Goal: Transaction & Acquisition: Book appointment/travel/reservation

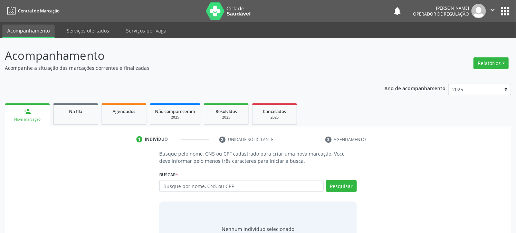
click at [189, 187] on input "text" at bounding box center [241, 186] width 164 height 12
type input "708104518242636"
click at [347, 180] on button "Pesquisar" at bounding box center [341, 186] width 31 height 12
click at [162, 188] on input "708104518242636" at bounding box center [162, 189] width 0 height 14
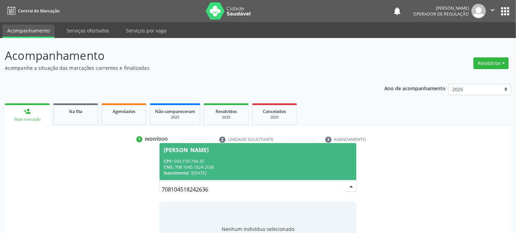
click at [188, 163] on div "CPF: 093.159.794-35 CNS: 708 1045 1824 2636 Nascimento: 3[DATE]" at bounding box center [258, 167] width 188 height 18
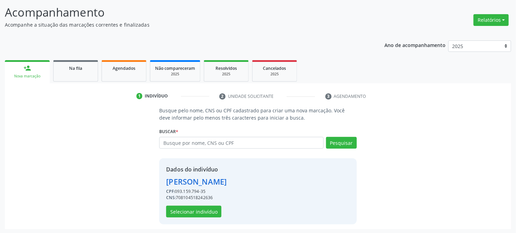
scroll to position [44, 0]
click at [193, 212] on button "Selecionar indivíduo" at bounding box center [193, 211] width 55 height 12
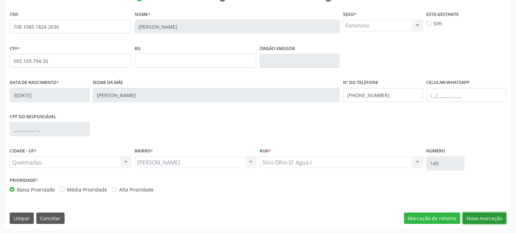
click at [477, 219] on button "Nova marcação" at bounding box center [485, 218] width 44 height 12
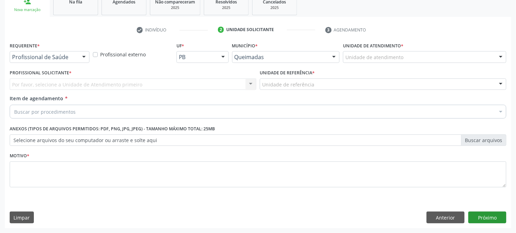
scroll to position [109, 0]
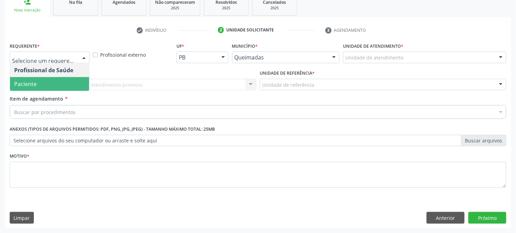
click at [27, 83] on span "Paciente" at bounding box center [25, 84] width 22 height 8
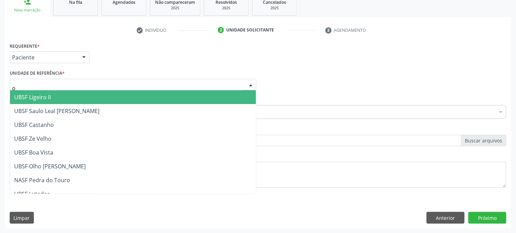
type input "ol"
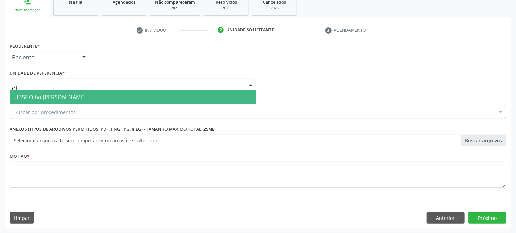
click at [36, 91] on span "UBSF Olho [PERSON_NAME]" at bounding box center [133, 97] width 246 height 14
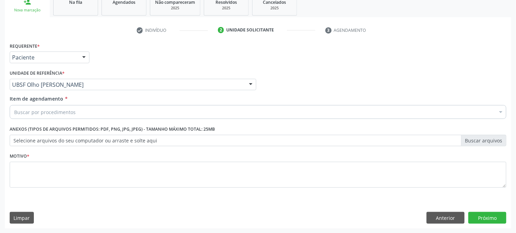
click at [42, 106] on div "Buscar por procedimentos" at bounding box center [258, 112] width 497 height 14
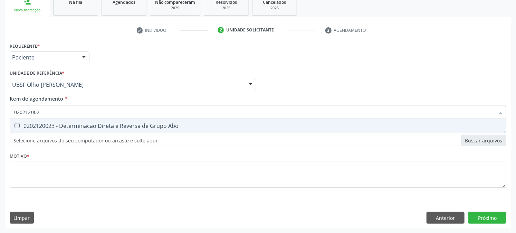
type input "0202120023"
click at [37, 121] on span "0202120023 - Determinacao Direta e Reversa de Grupo Abo" at bounding box center [258, 126] width 496 height 14
checkbox Abo "true"
drag, startPoint x: 47, startPoint y: 111, endPoint x: 0, endPoint y: 142, distance: 56.8
click at [0, 142] on div "Acompanhamento Acompanhe a situação das marcações correntes e finalizadas Relat…" at bounding box center [258, 81] width 516 height 304
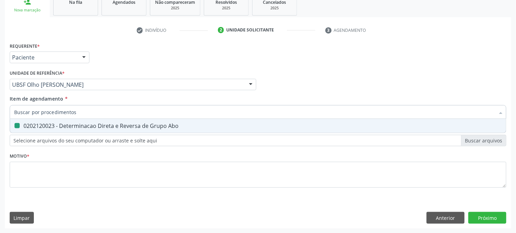
checkbox Abo "false"
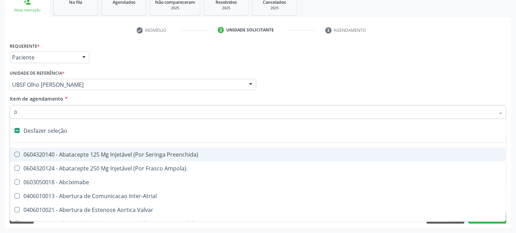
type input "02"
checkbox Ativa "true"
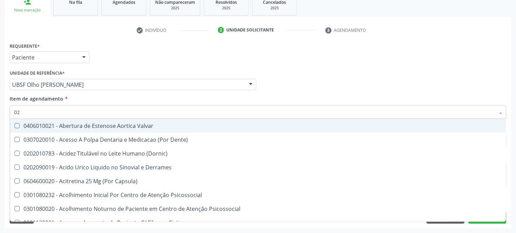
type input "020"
checkbox Creatinina "true"
checkbox Abo "false"
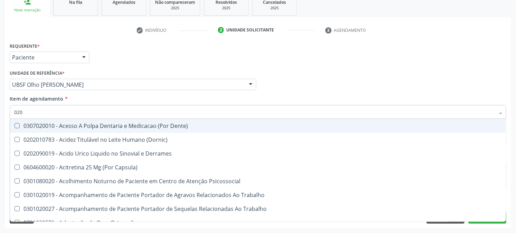
type input "0202"
checkbox Coagulacao "true"
checkbox Abo "false"
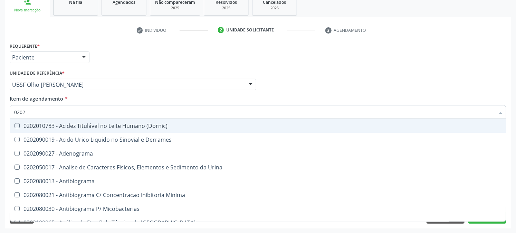
type input "02020"
checkbox Abo "false"
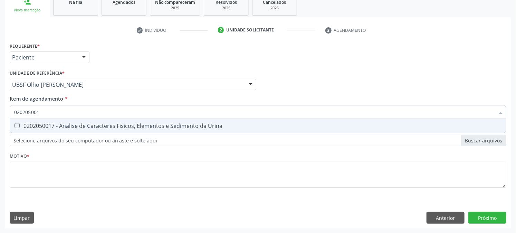
type input "0202050017"
drag, startPoint x: 23, startPoint y: 125, endPoint x: 29, endPoint y: 120, distance: 7.8
click at [23, 125] on div "0202050017 - Analise de Caracteres Fisicos, Elementos e Sedimento da Urina" at bounding box center [258, 126] width 488 height 6
checkbox Urina "true"
drag, startPoint x: 64, startPoint y: 106, endPoint x: 0, endPoint y: 121, distance: 65.9
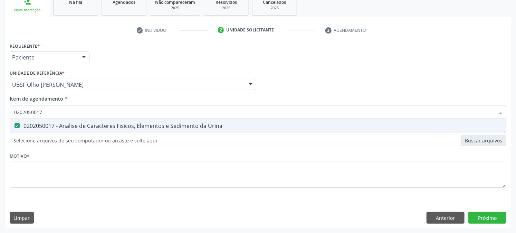
click at [0, 121] on div "Acompanhamento Acompanhe a situação das marcações correntes e finalizadas Relat…" at bounding box center [258, 81] width 516 height 304
checkbox Urina "false"
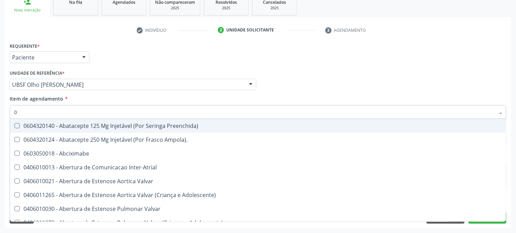
type input "02"
checkbox Psicossocial "true"
checkbox Urina "false"
checkbox Ativa "true"
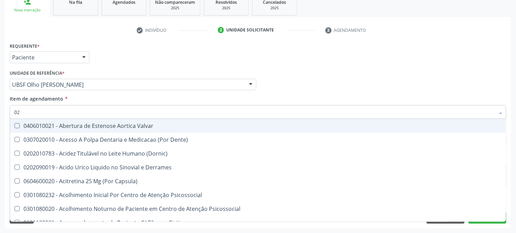
type input "020"
checkbox Frasco-Ampola\) "true"
checkbox Urina "false"
checkbox Creatinina "true"
checkbox Abo "false"
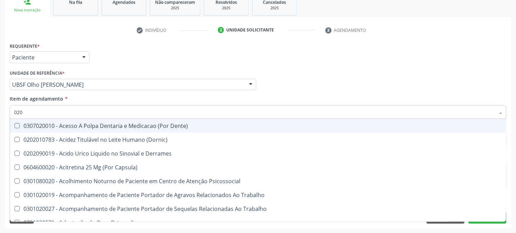
type input "0202"
checkbox Capsula\) "true"
checkbox Urina "false"
checkbox Coagulacao "true"
checkbox Abo "false"
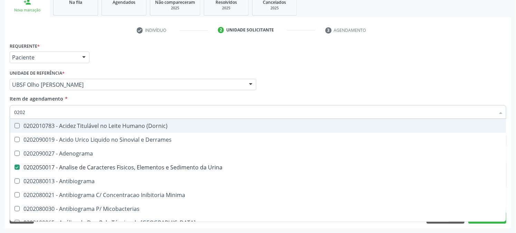
type input "02020"
checkbox Abo "false"
type input "020201"
checkbox Urina "false"
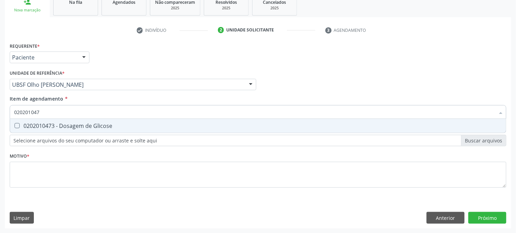
type input "0202010473"
click at [15, 128] on span "0202010473 - Dosagem de Glicose" at bounding box center [258, 126] width 496 height 14
checkbox Glicose "true"
click at [0, 124] on div "Acompanhamento Acompanhe a situação das marcações correntes e finalizadas Relat…" at bounding box center [258, 81] width 516 height 304
checkbox Glicose "false"
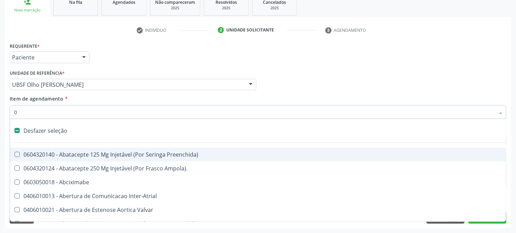
type input "02"
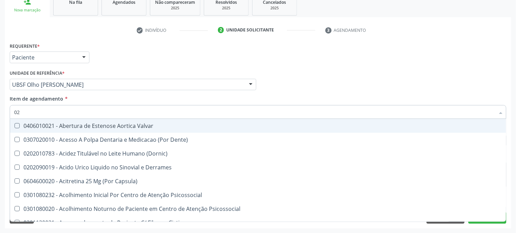
checkbox Urina "true"
checkbox Sistêmicas "false"
checkbox Abo "true"
checkbox Glicose "true"
type input "020"
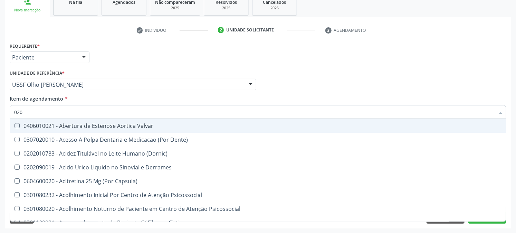
checkbox Frasco-Ampola\) "true"
checkbox Urina "false"
checkbox Creatinina "true"
checkbox Abo "false"
checkbox Osmolaridade "true"
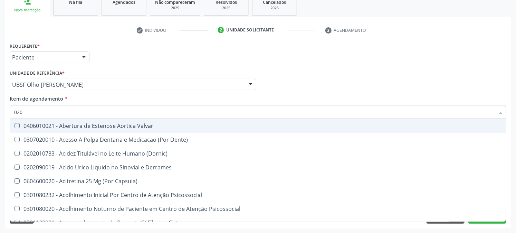
checkbox Glicose "false"
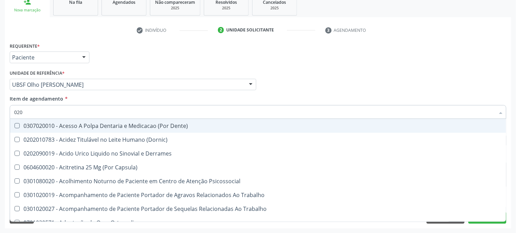
type input "0202"
checkbox Capsula\) "true"
checkbox Urina "false"
checkbox Coagulacao "true"
checkbox Cortante "true"
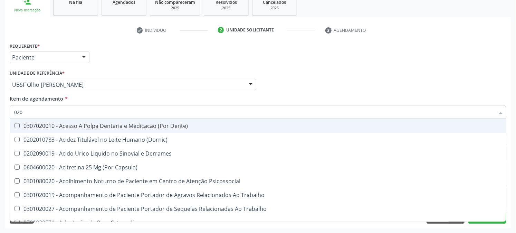
checkbox Abo "false"
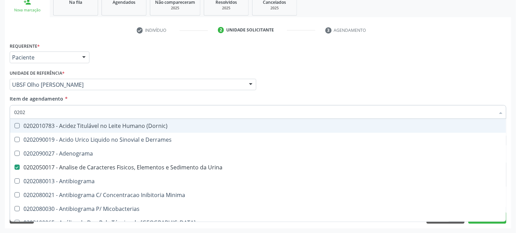
type input "02020"
checkbox Abo "false"
checkbox Xiii "true"
checkbox Glicose "false"
type input "020202"
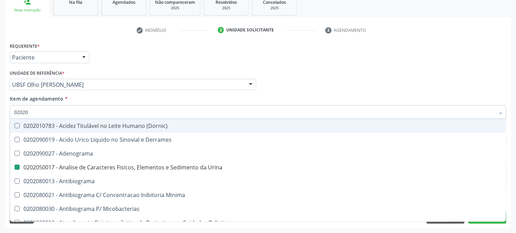
checkbox Urina "false"
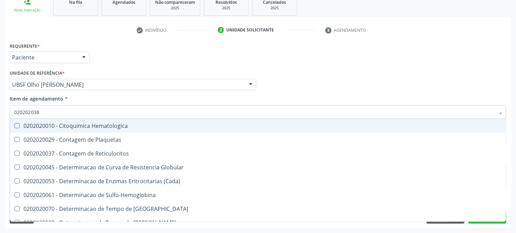
type input "0202020380"
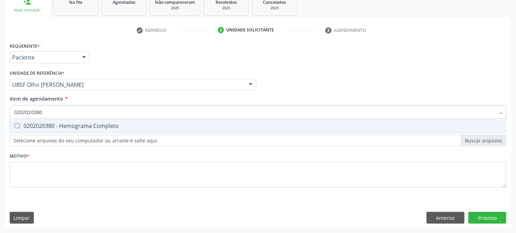
click at [45, 123] on div "0202020380 - Hemograma Completo" at bounding box center [258, 126] width 488 height 6
checkbox Completo "true"
drag, startPoint x: 60, startPoint y: 113, endPoint x: 0, endPoint y: 137, distance: 65.0
click at [0, 132] on div "Acompanhamento Acompanhe a situação das marcações correntes e finalizadas Relat…" at bounding box center [258, 81] width 516 height 304
checkbox Completo "false"
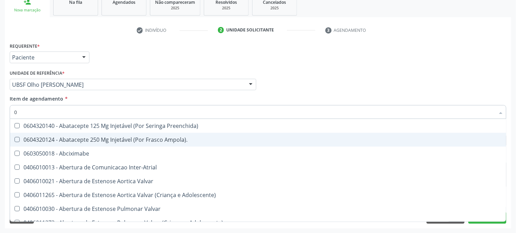
type input "02"
checkbox Psicossocial "true"
checkbox Urina "false"
checkbox Ativa "true"
checkbox Comprimido\) "true"
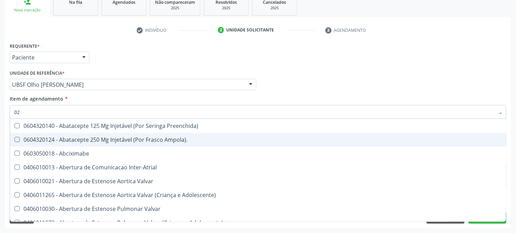
type input "020"
checkbox Rim "true"
checkbox Psicossocial "false"
checkbox População "true"
checkbox Ativa "false"
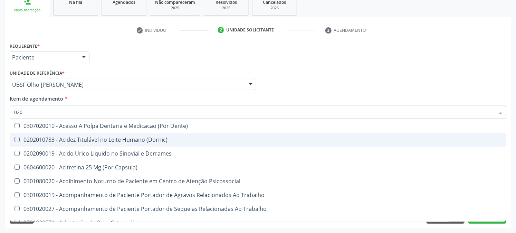
type input "0202"
checkbox Capsula\) "true"
checkbox Urina "false"
checkbox Coagulacao "true"
checkbox Cortante "true"
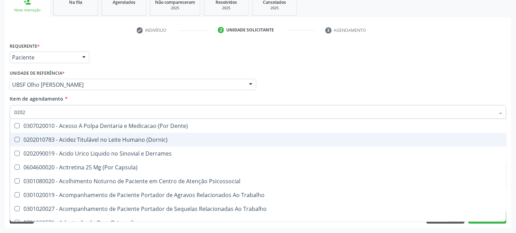
checkbox Revisao "true"
checkbox Abo "false"
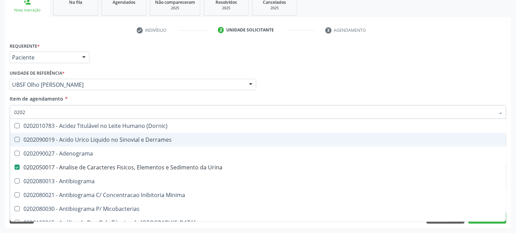
type input "02020"
checkbox Abo "false"
checkbox Xiii "true"
checkbox Glicose "false"
checkbox Zinco "true"
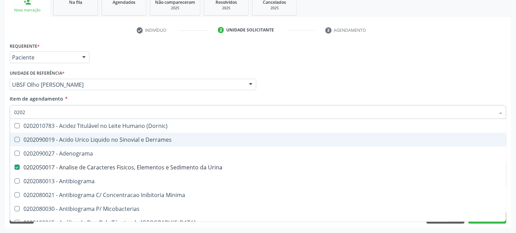
checkbox Completo "false"
type input "020203"
checkbox Urina "false"
checkbox Molecular "true"
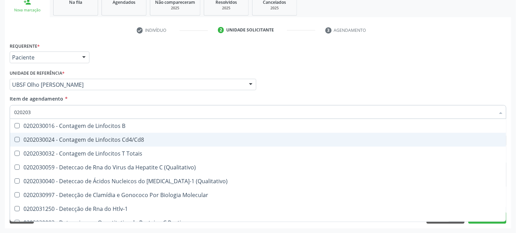
type input "0202030"
checkbox Completo "false"
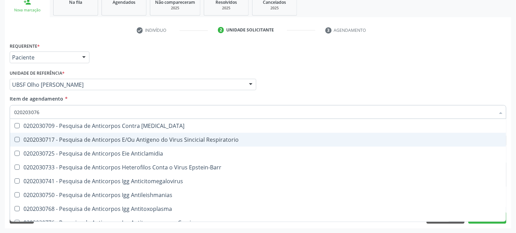
type input "0202030768"
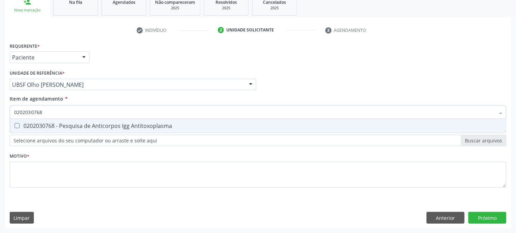
click at [43, 123] on div "0202030768 - Pesquisa de Anticorpos Igg Antitoxoplasma" at bounding box center [258, 126] width 488 height 6
checkbox Antitoxoplasma "true"
drag, startPoint x: 49, startPoint y: 113, endPoint x: 0, endPoint y: 113, distance: 49.4
click at [0, 113] on div "Acompanhamento Acompanhe a situação das marcações correntes e finalizadas Relat…" at bounding box center [258, 81] width 516 height 304
checkbox Antitoxoplasma "false"
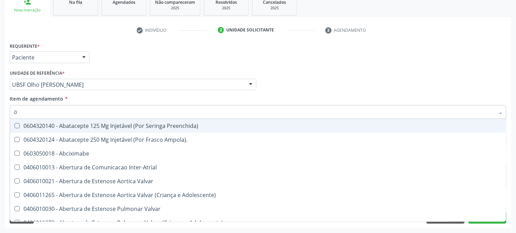
type input "02"
checkbox Psicossocial "true"
checkbox Urina "false"
checkbox Ativa "true"
checkbox Comprimido\) "true"
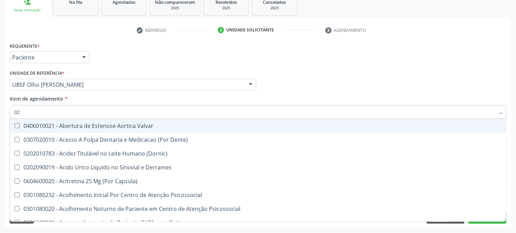
type input "020"
checkbox Frasco-Ampola\) "true"
checkbox Urina "false"
checkbox Creatinina "true"
checkbox Abo "false"
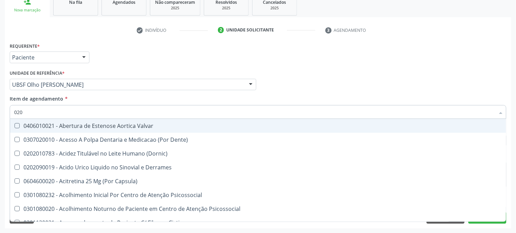
checkbox Osmolaridade "true"
checkbox Glicose "false"
checkbox Eletro-Oculografia "true"
type input "0202"
checkbox Derrames "true"
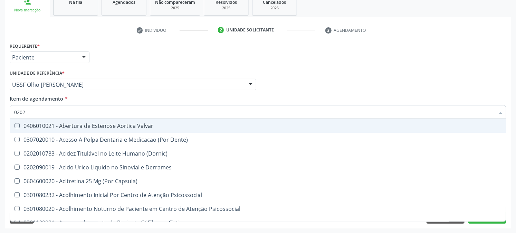
checkbox Frasco-Ampola\) "false"
checkbox Solo "true"
checkbox Epidemiológica "true"
checkbox Septostomia "true"
checkbox Creatinina "false"
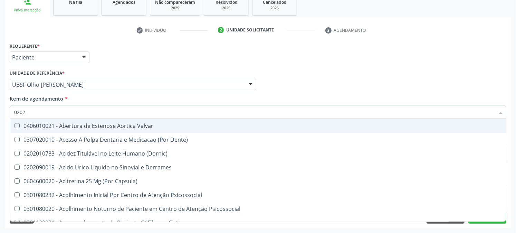
checkbox Contraste "true"
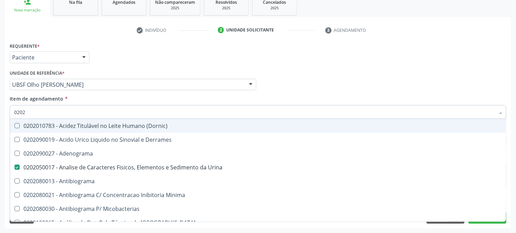
type input "02020"
checkbox Abo "false"
checkbox Xiii "true"
checkbox Glicose "false"
checkbox Zinco "true"
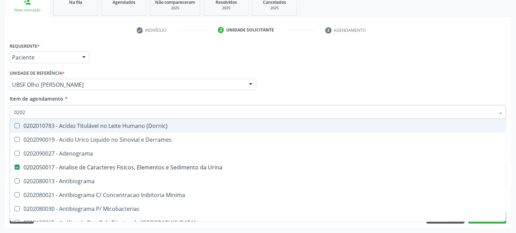
checkbox Completo "false"
checkbox Oncologia "true"
checkbox Antitoxoplasma "false"
type input "020203"
checkbox Urina "false"
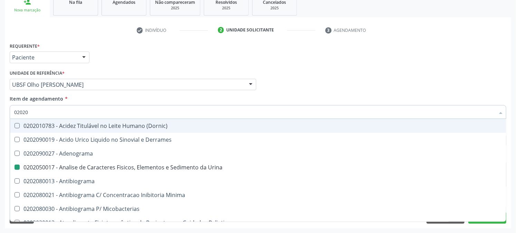
checkbox Molecular "true"
checkbox Aluminio "true"
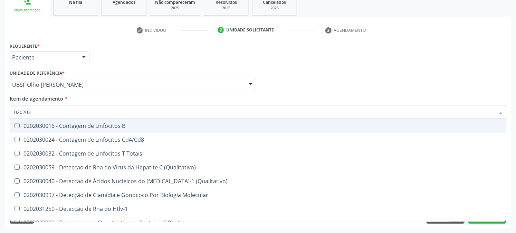
type input "0202030"
checkbox Completo "false"
checkbox Liso "true"
checkbox Antitoxoplasma "false"
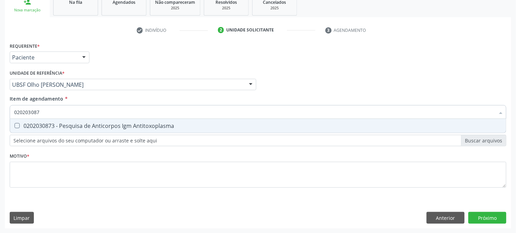
type input "0202030873"
click at [26, 123] on div "0202030873 - Pesquisa de Anticorpos Igm Antitoxoplasma" at bounding box center [258, 126] width 488 height 6
checkbox Antitoxoplasma "true"
drag, startPoint x: 53, startPoint y: 111, endPoint x: 0, endPoint y: 132, distance: 57.0
click at [0, 130] on div "Acompanhamento Acompanhe a situação das marcações correntes e finalizadas Relat…" at bounding box center [258, 81] width 516 height 304
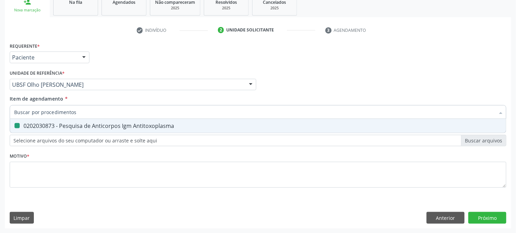
checkbox Antitoxoplasma "false"
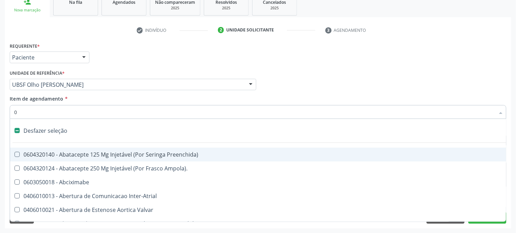
type input "02"
checkbox Psicossocial "true"
checkbox Urina "false"
checkbox Ativa "true"
checkbox Comprimido\) "true"
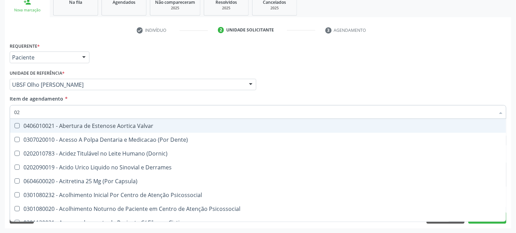
type input "020"
checkbox Frasco-Ampola\) "true"
checkbox Urina "false"
checkbox Creatinina "true"
checkbox Abo "false"
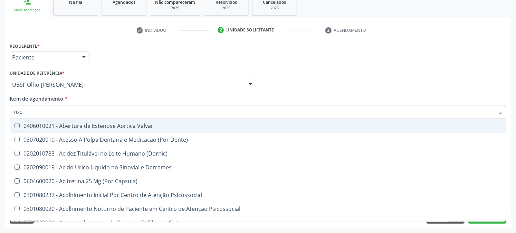
checkbox Osmolaridade "true"
checkbox Glicose "false"
checkbox Eletro-Oculografia "true"
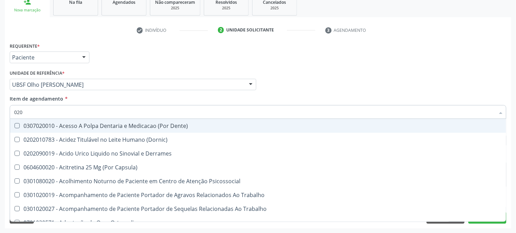
type input "0202"
checkbox Capsula\) "true"
checkbox Urina "false"
checkbox Coagulacao "true"
checkbox Cortante "true"
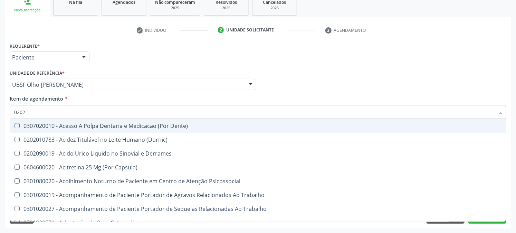
checkbox Revisao "true"
checkbox Abo "false"
checkbox Bandas\) "true"
checkbox Glomerular "true"
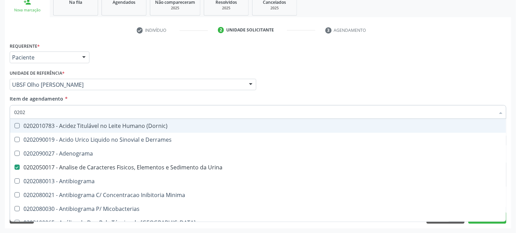
type input "02020"
checkbox Abo "false"
checkbox Xiii "true"
checkbox Glicose "false"
checkbox Zinco "true"
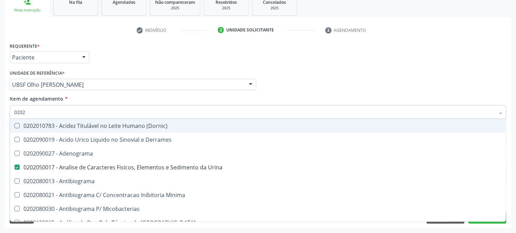
checkbox Completo "false"
checkbox Oncologia "true"
checkbox Anticardiolipina "true"
checkbox Antitoxoplasma "false"
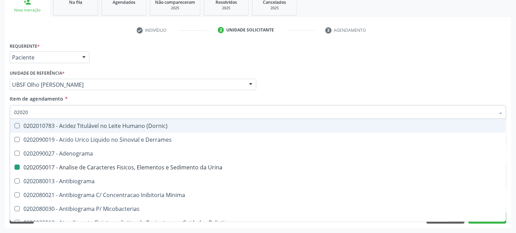
type input "020203"
checkbox Urina "false"
checkbox Molecular "true"
checkbox Aluminio "true"
checkbox III "true"
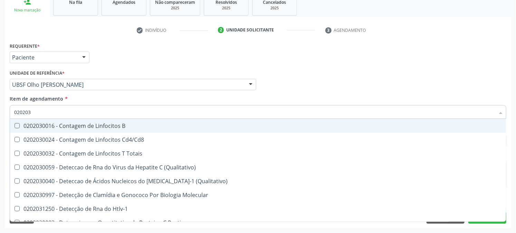
type input "0202030"
checkbox Completo "false"
checkbox Liso "true"
checkbox \(Anti-Hdv\) "true"
checkbox Antitoxoplasma "false"
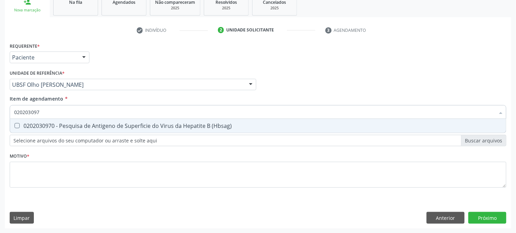
type input "0202030970"
click at [20, 123] on div "0202030970 - Pesquisa de Antigeno de Superficie do Virus da Hepatite B (Hbsag)" at bounding box center [258, 126] width 488 height 6
checkbox \(Hbsag\) "true"
drag, startPoint x: 16, startPoint y: 119, endPoint x: 0, endPoint y: 128, distance: 18.1
click at [0, 128] on div "Acompanhamento Acompanhe a situação das marcações correntes e finalizadas Relat…" at bounding box center [258, 81] width 516 height 304
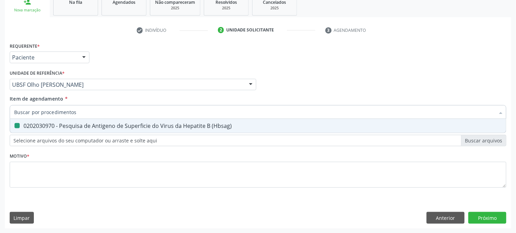
checkbox \(Hbsag\) "false"
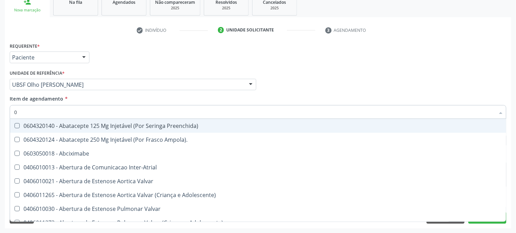
type input "02"
checkbox Psicossocial "true"
checkbox Urina "false"
checkbox Ativa "true"
checkbox Comprimido\) "true"
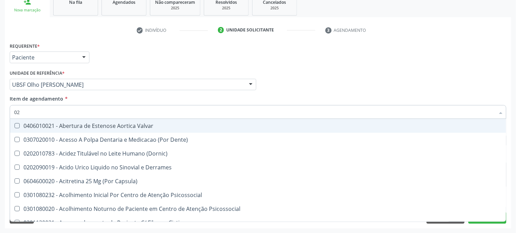
type input "020"
checkbox Frasco-Ampola\) "true"
checkbox Urina "false"
checkbox Creatinina "true"
checkbox Abo "false"
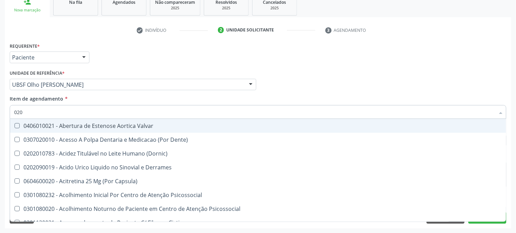
checkbox Osmolaridade "true"
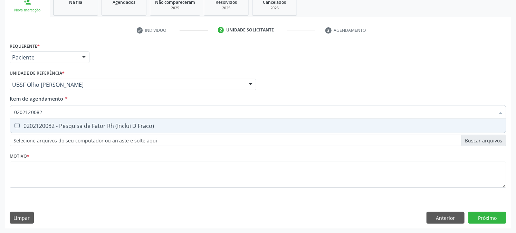
click at [25, 129] on span "0202120082 - Pesquisa de Fator Rh (Inclui D Fraco)" at bounding box center [258, 126] width 496 height 14
drag, startPoint x: 13, startPoint y: 127, endPoint x: 0, endPoint y: 149, distance: 25.5
click at [0, 149] on div "Acompanhamento Acompanhe a situação das marcações correntes e finalizadas Relat…" at bounding box center [258, 81] width 516 height 304
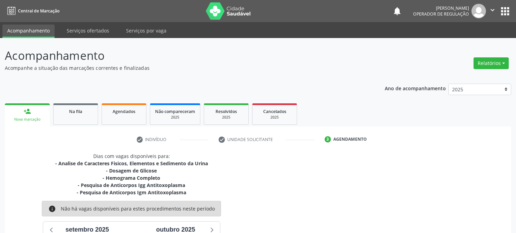
scroll to position [109, 0]
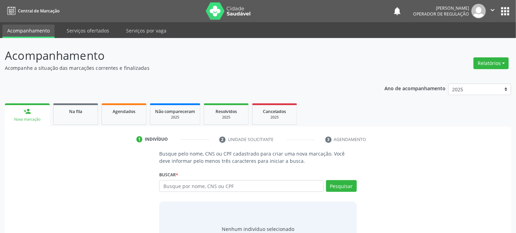
click at [201, 185] on input "text" at bounding box center [241, 186] width 164 height 12
type input "70810451824263436"
click at [336, 198] on div "Busque pelo nome, CNS ou CPF cadastrado para criar uma nova marcação. Você deve…" at bounding box center [257, 203] width 207 height 106
click at [340, 187] on button "Pesquisar" at bounding box center [341, 186] width 31 height 12
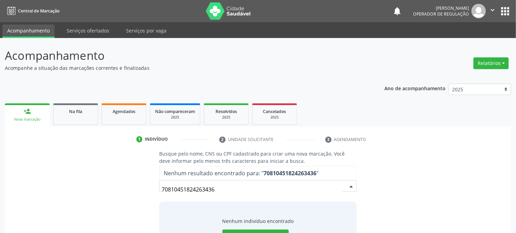
click at [234, 189] on input "70810451824263436" at bounding box center [252, 189] width 181 height 14
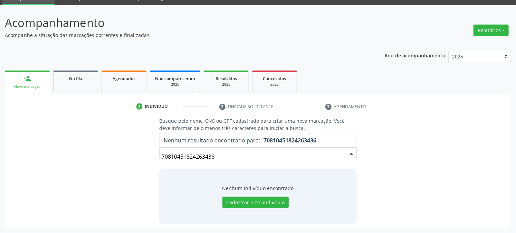
drag, startPoint x: 222, startPoint y: 156, endPoint x: 76, endPoint y: 199, distance: 152.5
click at [76, 199] on div "Busque pelo nome, CNS ou CPF cadastrado para criar uma nova marcação. Você deve…" at bounding box center [258, 170] width 497 height 106
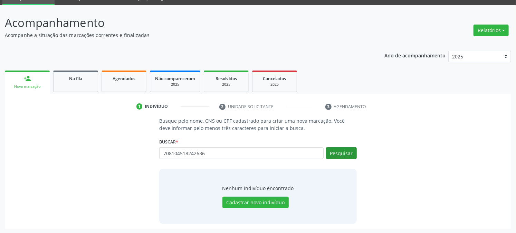
type input "708104518242636"
drag, startPoint x: 340, startPoint y: 153, endPoint x: 333, endPoint y: 177, distance: 24.3
click at [340, 153] on button "Pesquisar" at bounding box center [341, 153] width 31 height 12
type input "708104518242636"
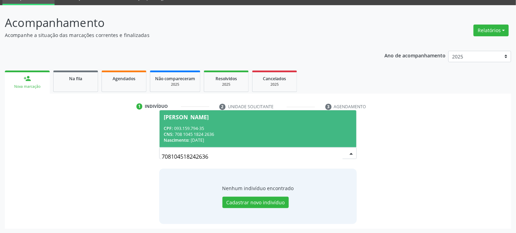
click at [216, 131] on div "CNS: 708 1045 1824 2636" at bounding box center [258, 134] width 188 height 6
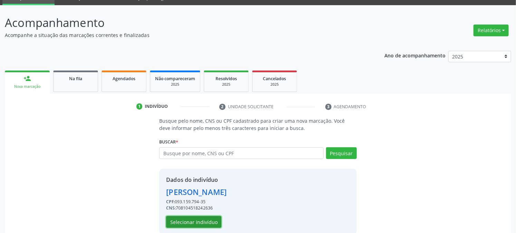
click at [201, 219] on button "Selecionar indivíduo" at bounding box center [193, 222] width 55 height 12
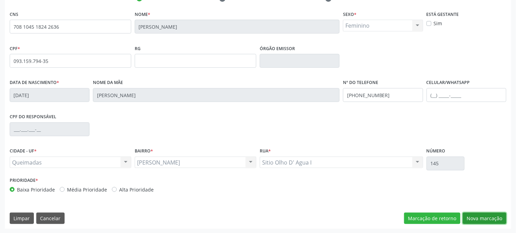
click at [471, 214] on button "Nova marcação" at bounding box center [485, 218] width 44 height 12
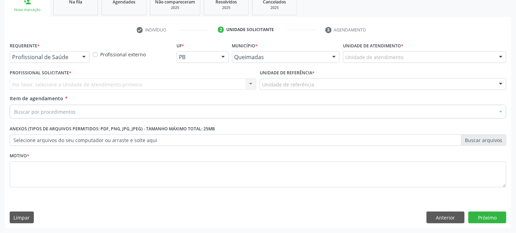
scroll to position [109, 0]
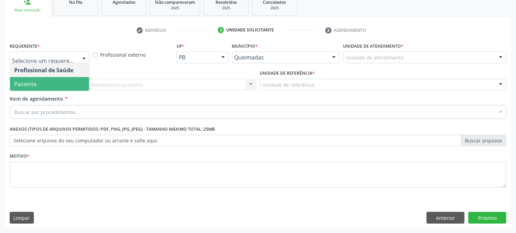
click at [67, 85] on span "Paciente" at bounding box center [49, 84] width 79 height 14
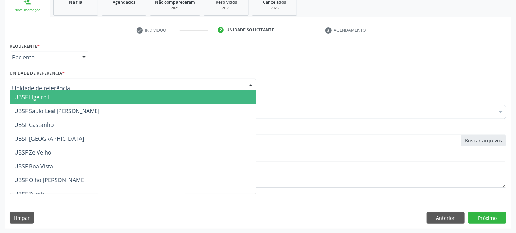
click at [63, 81] on div at bounding box center [133, 85] width 247 height 12
type input "OL"
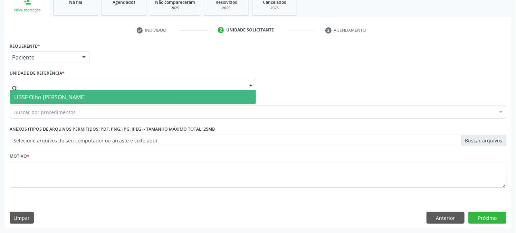
click at [42, 98] on span "UBSF Olho [PERSON_NAME]" at bounding box center [49, 97] width 71 height 8
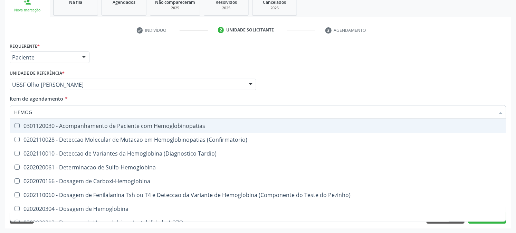
type input "HEMOGR"
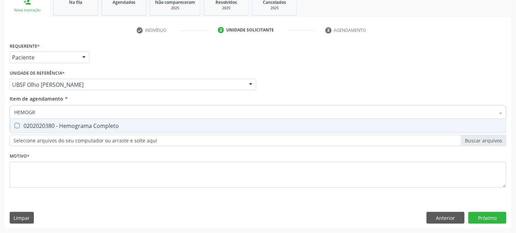
click at [62, 123] on div "0202020380 - Hemograma Completo" at bounding box center [258, 126] width 488 height 6
checkbox Completo "true"
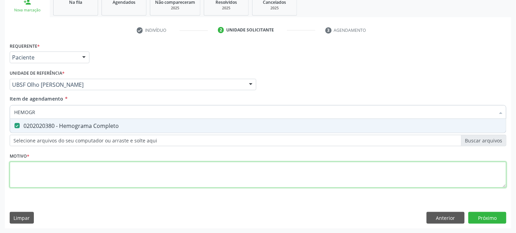
click at [61, 181] on div "Requerente * Paciente Profissional de Saúde Paciente Nenhum resultado encontrad…" at bounding box center [258, 119] width 497 height 156
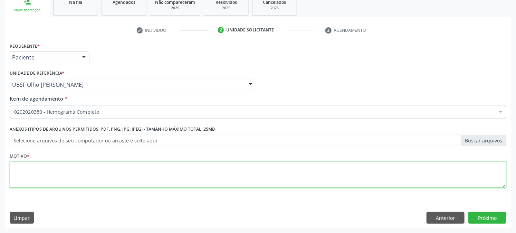
paste textarea "PRÉ NATAL"
type textarea "PRÉ NATAL"
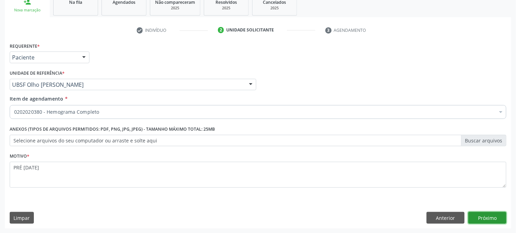
click at [477, 213] on button "Próximo" at bounding box center [487, 218] width 38 height 12
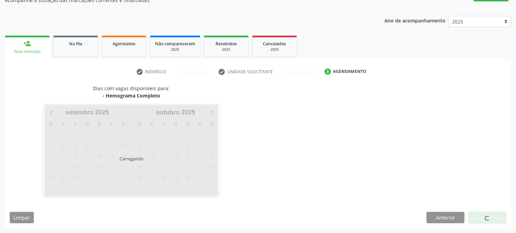
scroll to position [67, 0]
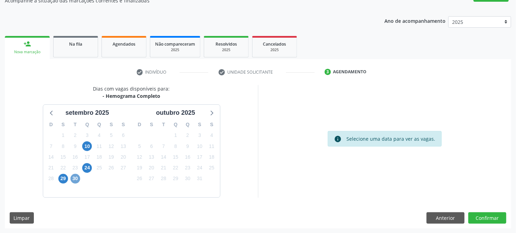
click at [76, 182] on span "30" at bounding box center [75, 179] width 10 height 10
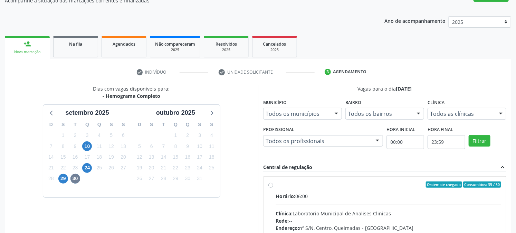
click at [297, 181] on div "Ordem de chegada Consumidos: 35 / 50" at bounding box center [389, 184] width 226 height 6
click at [273, 181] on input "Ordem de chegada Consumidos: 35 / 50 Horário: 06:00 Clínica: Laboratorio Munici…" at bounding box center [270, 184] width 5 height 6
radio input "true"
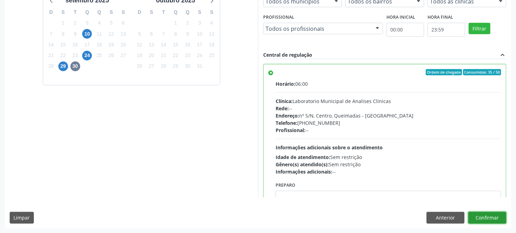
click at [493, 220] on button "Confirmar" at bounding box center [487, 218] width 38 height 12
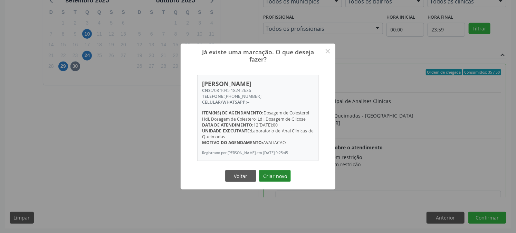
click at [287, 179] on button "Criar novo" at bounding box center [275, 176] width 32 height 12
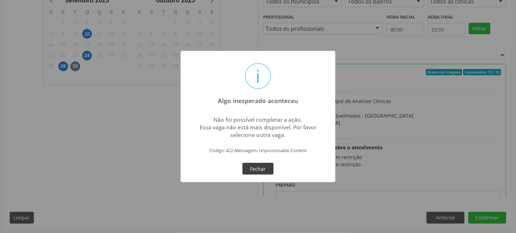
click at [264, 166] on button "Fechar" at bounding box center [257, 169] width 31 height 12
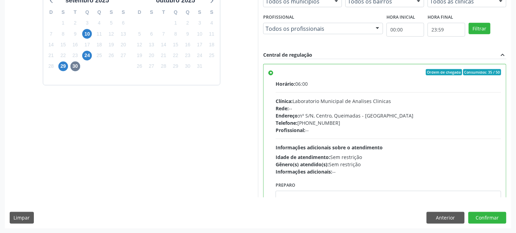
click at [161, 140] on div "Dias com vagas disponíveis para: - Hemograma Completo setembro 2025 D S T Q Q S…" at bounding box center [131, 85] width 253 height 225
click at [73, 67] on span "30" at bounding box center [75, 66] width 10 height 10
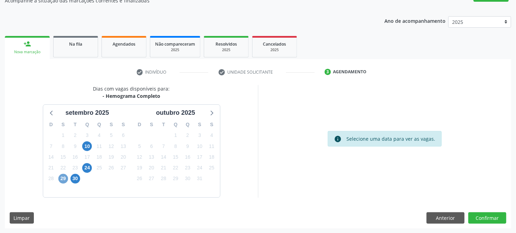
click at [60, 177] on span "29" at bounding box center [63, 179] width 10 height 10
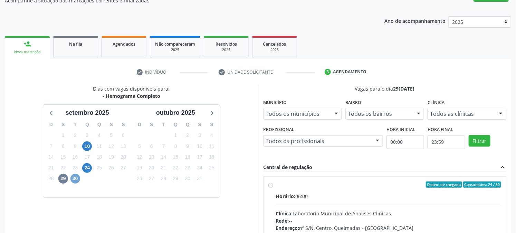
click at [78, 180] on span "30" at bounding box center [75, 179] width 10 height 10
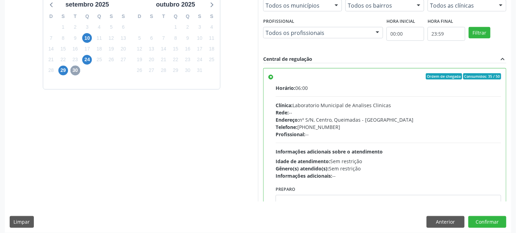
scroll to position [180, 0]
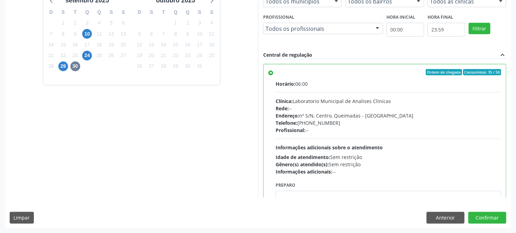
click at [502, 225] on div "Dias com vagas disponíveis para: - Hemograma Completo setembro 2025 D S T Q Q S…" at bounding box center [258, 100] width 506 height 255
click at [493, 218] on button "Confirmar" at bounding box center [487, 218] width 38 height 12
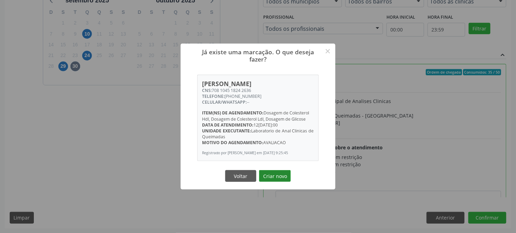
click at [279, 177] on button "Criar novo" at bounding box center [275, 176] width 32 height 12
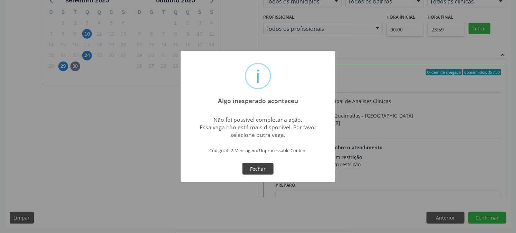
click at [268, 172] on button "Fechar" at bounding box center [257, 169] width 31 height 12
